Goal: Find specific page/section: Find specific page/section

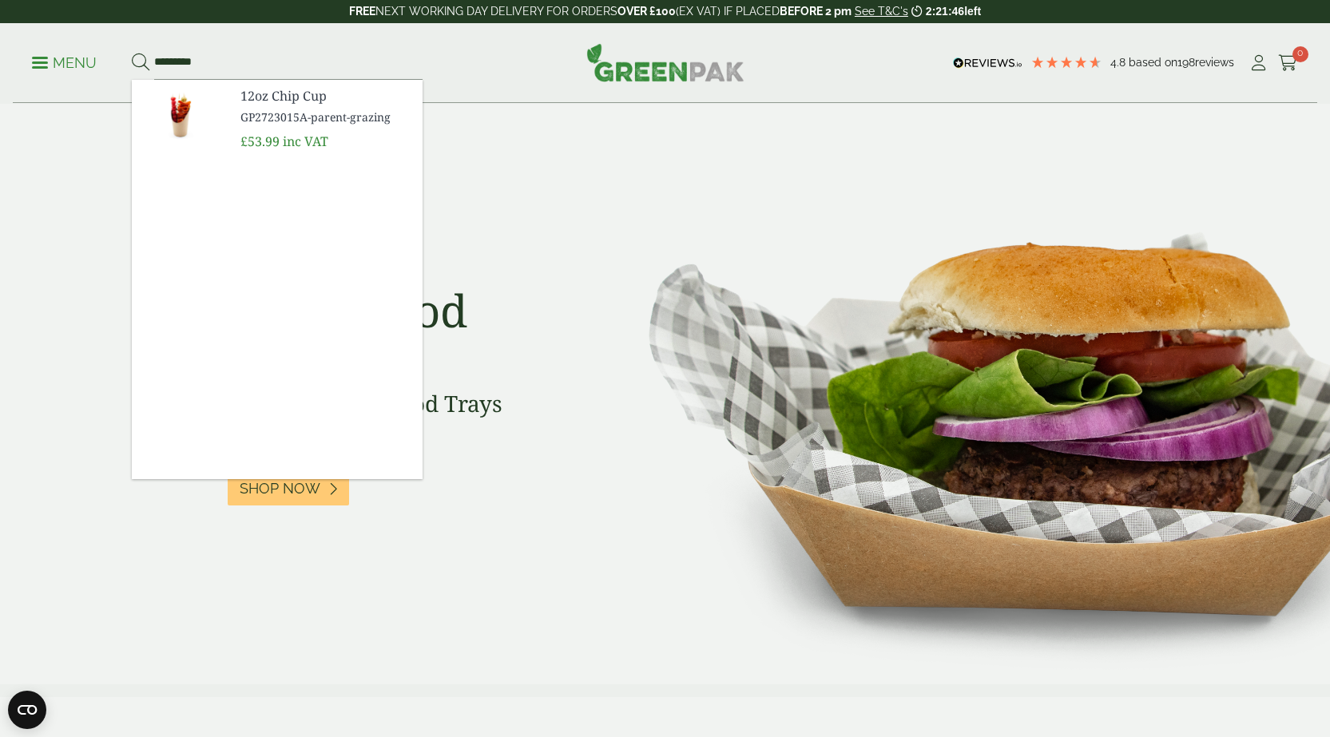
type input "*********"
click at [132, 53] on button at bounding box center [141, 63] width 18 height 21
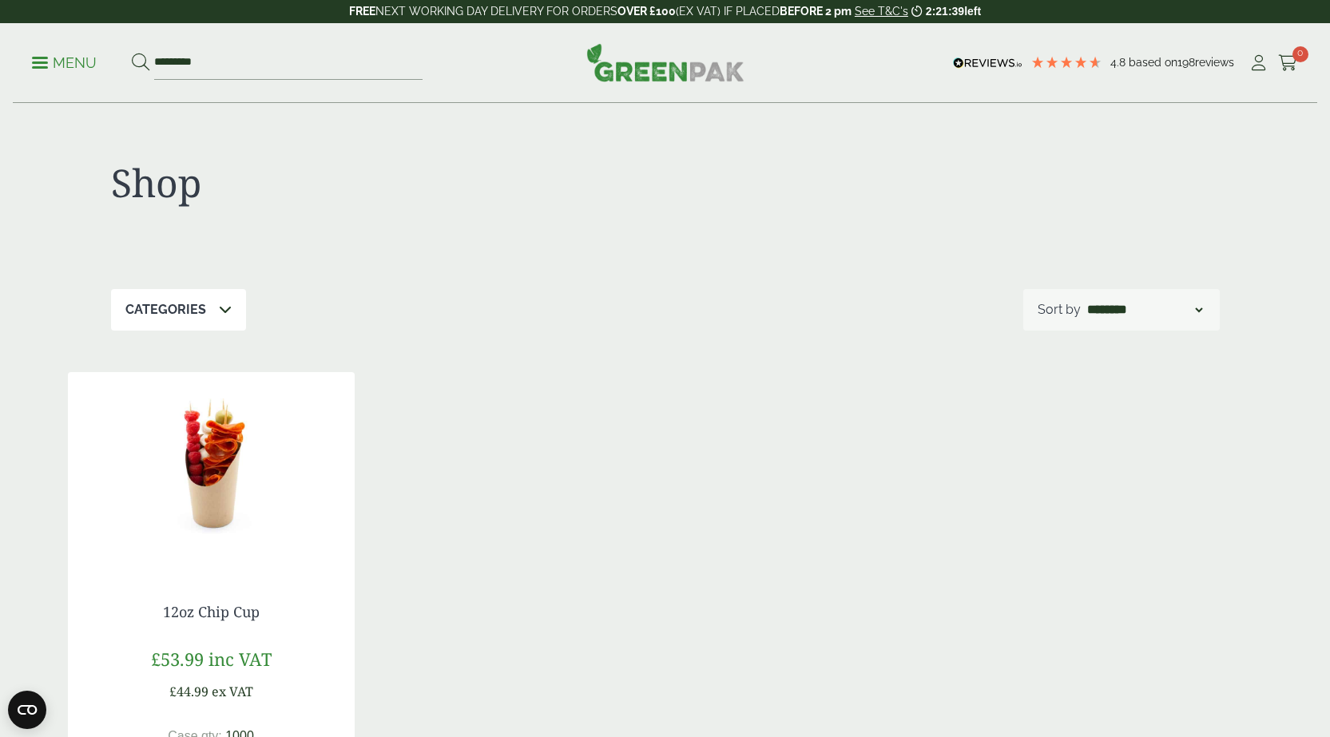
click at [40, 60] on p "Menu" at bounding box center [64, 63] width 65 height 19
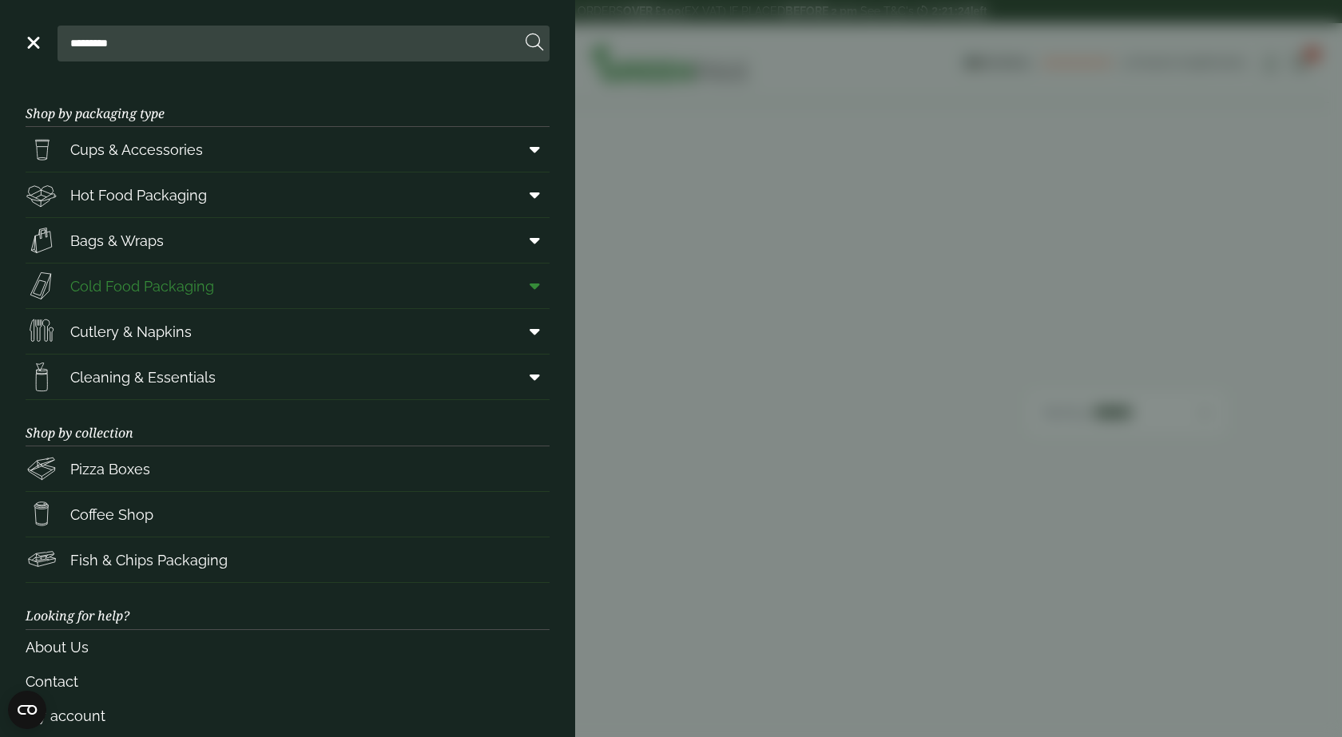
click at [131, 280] on span "Cold Food Packaging" at bounding box center [142, 287] width 144 height 22
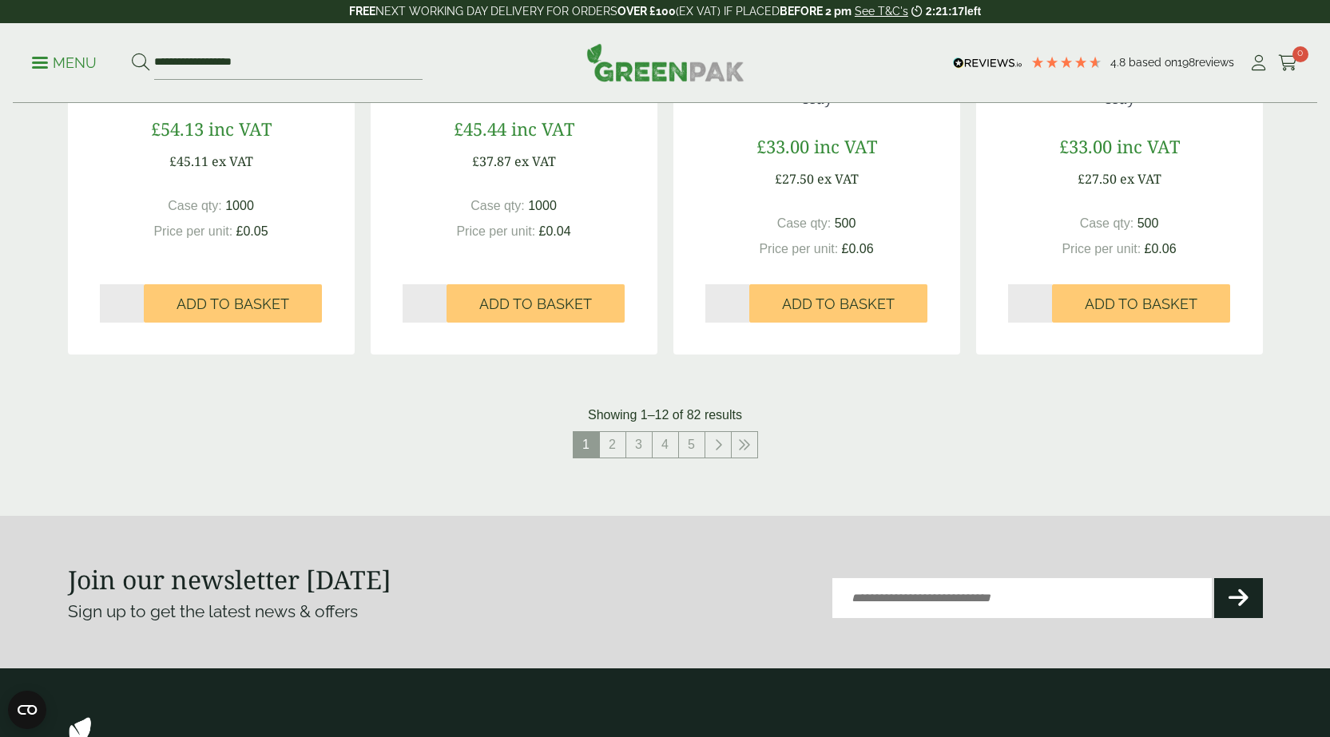
scroll to position [1678, 0]
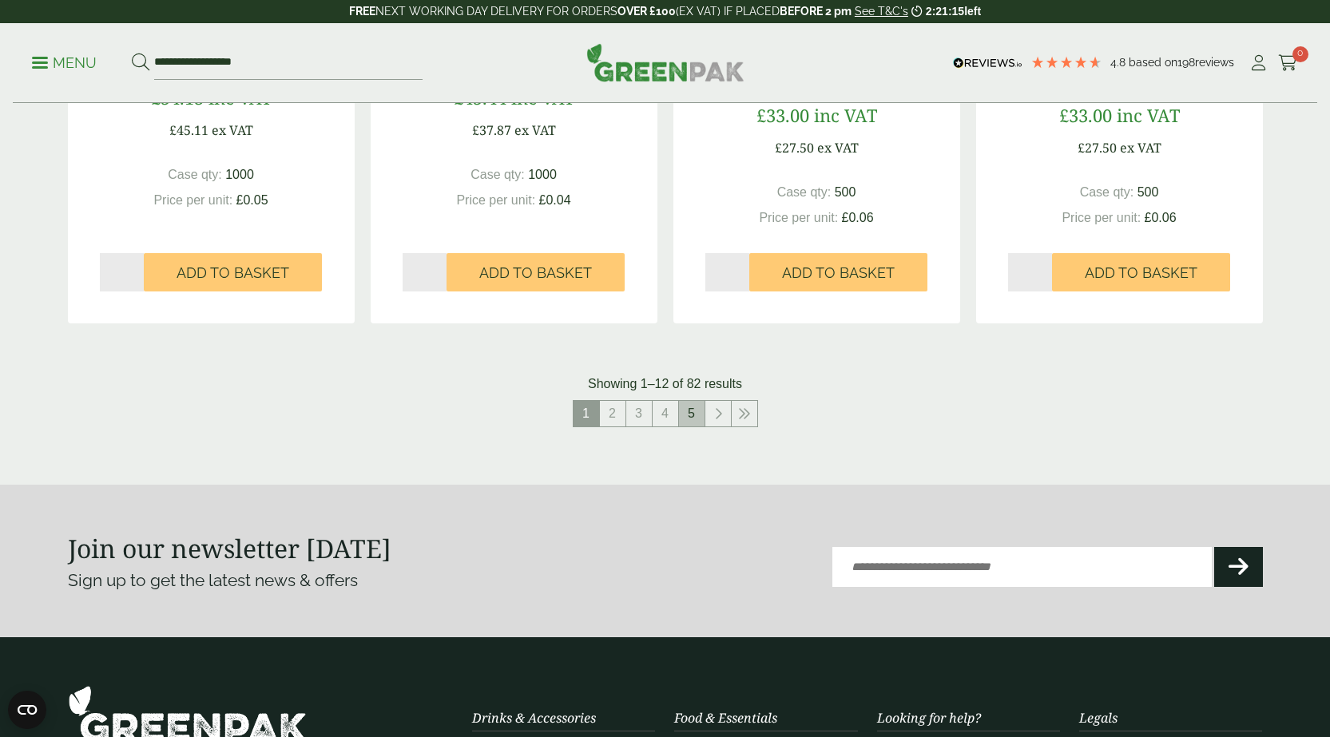
click at [688, 420] on link "5" at bounding box center [692, 414] width 26 height 26
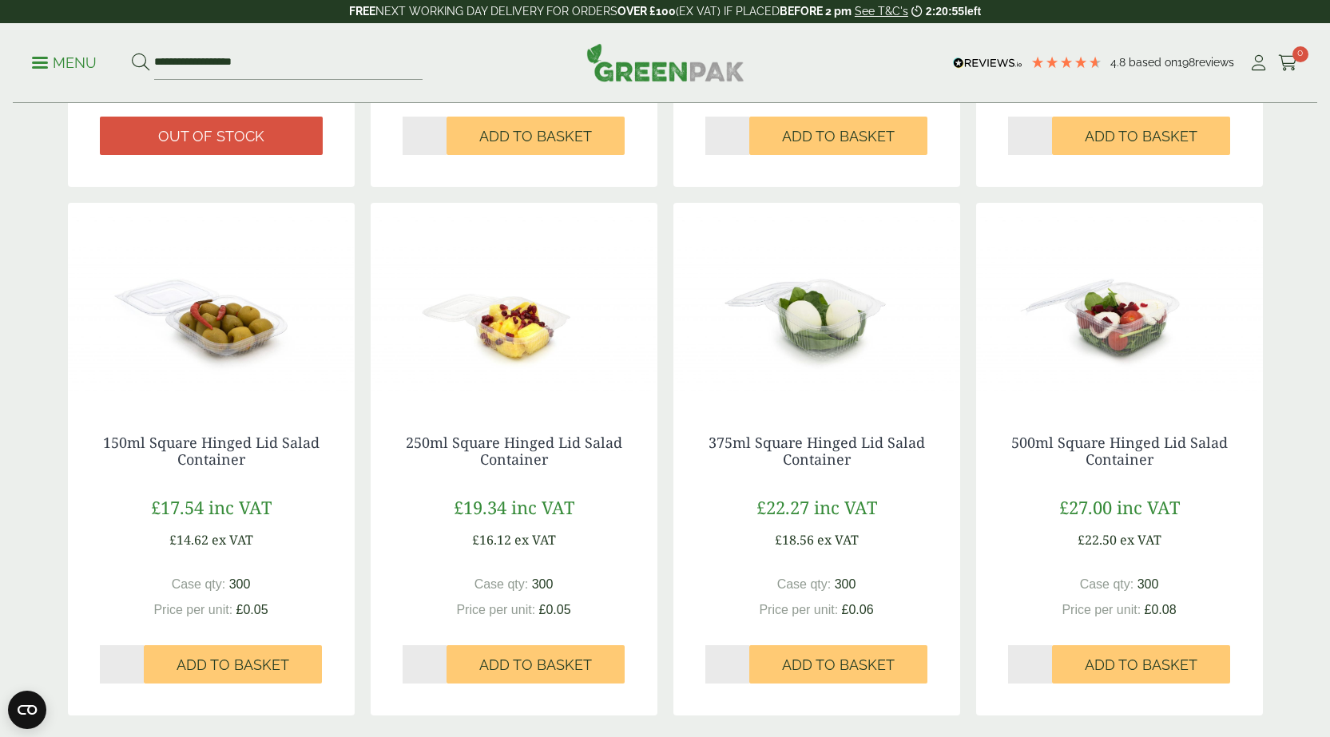
scroll to position [1518, 0]
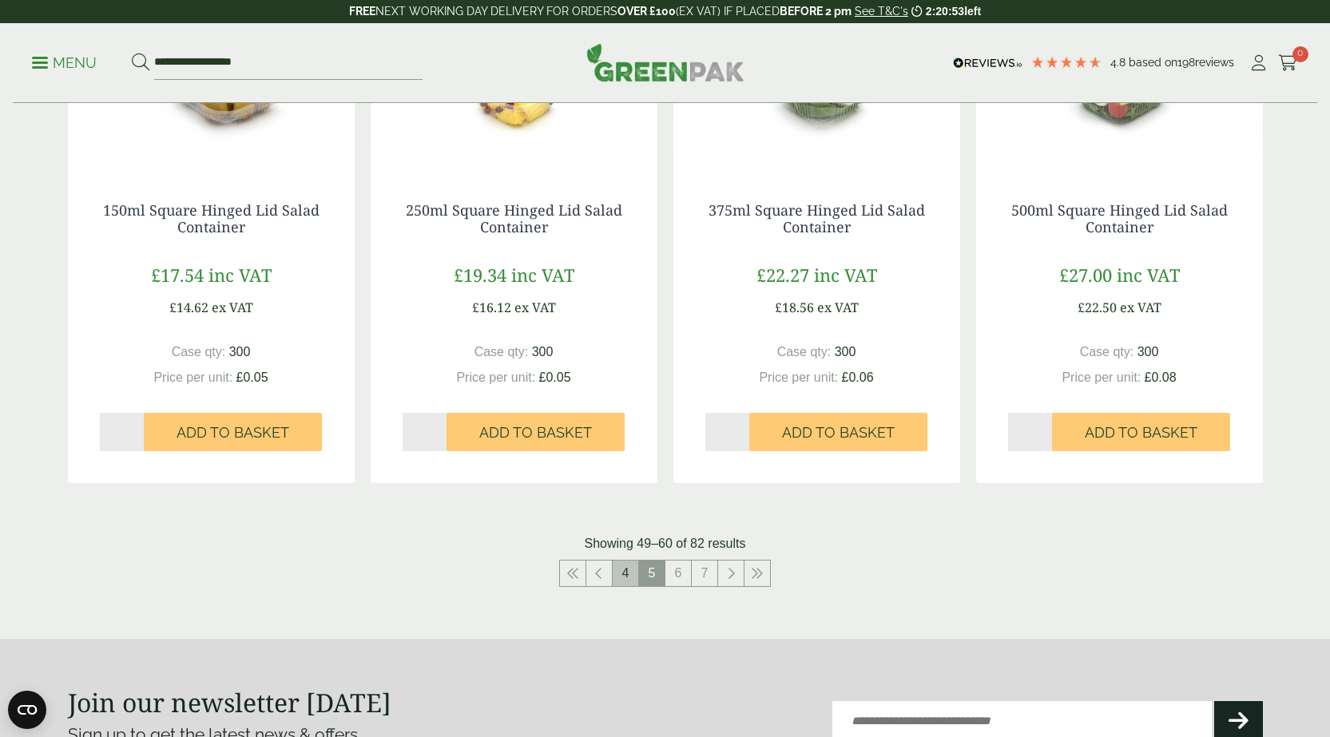
click at [620, 570] on link "4" at bounding box center [626, 574] width 26 height 26
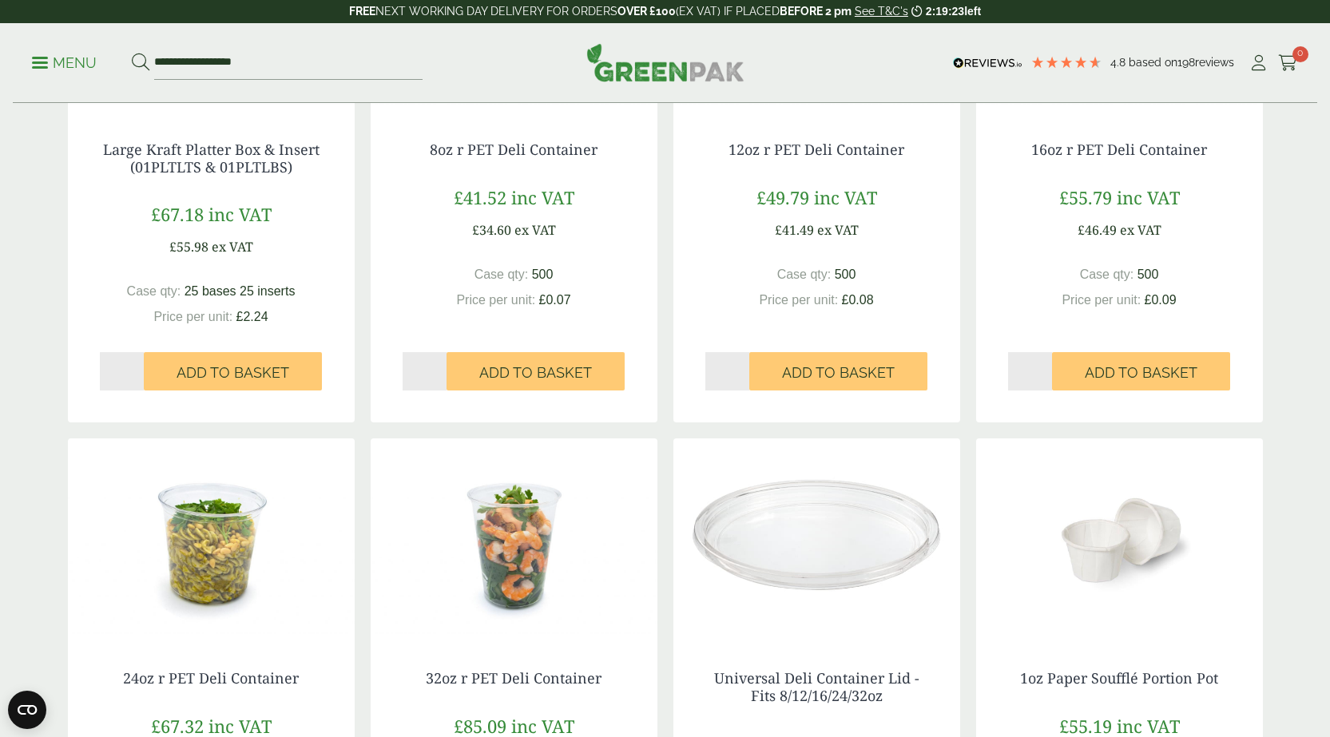
scroll to position [1038, 0]
